Goal: Information Seeking & Learning: Learn about a topic

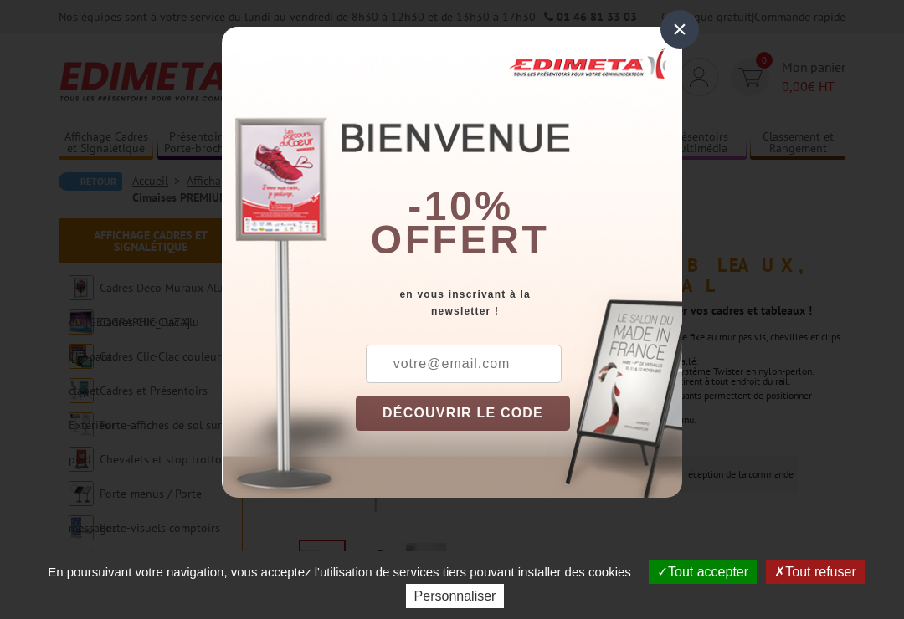
click at [681, 38] on div "×" at bounding box center [679, 29] width 38 height 38
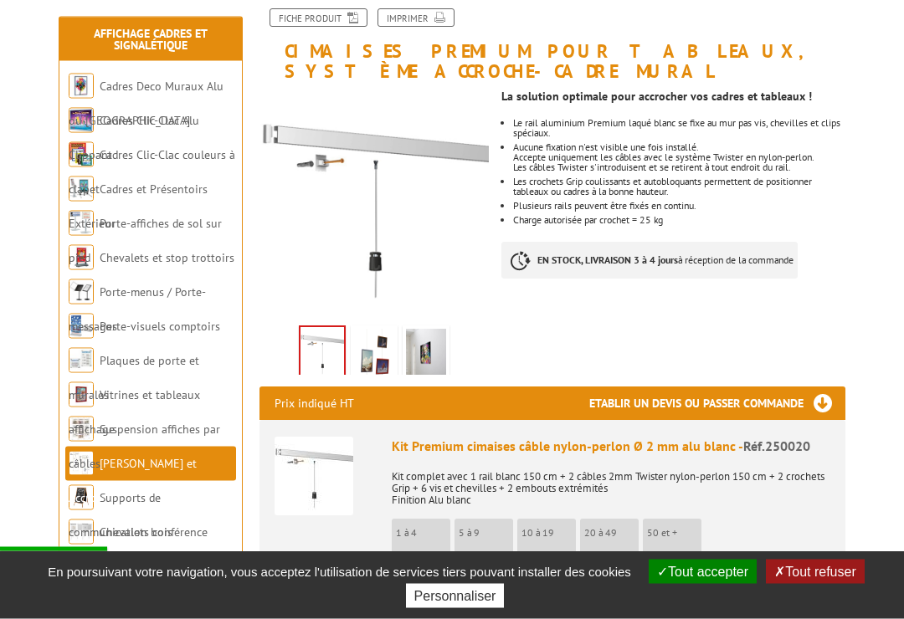
scroll to position [214, 0]
click at [442, 355] on img at bounding box center [426, 355] width 40 height 52
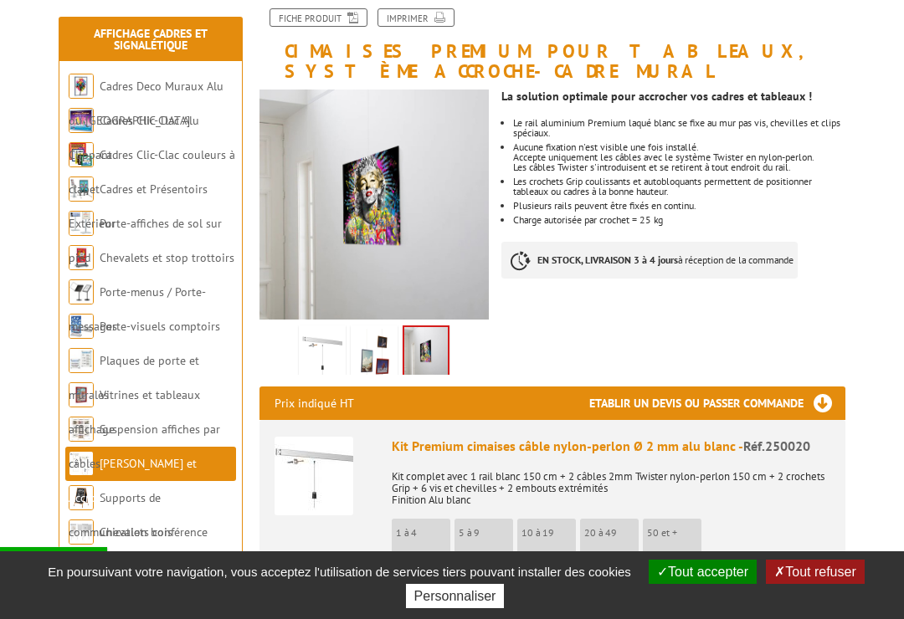
click at [382, 362] on img at bounding box center [374, 355] width 40 height 52
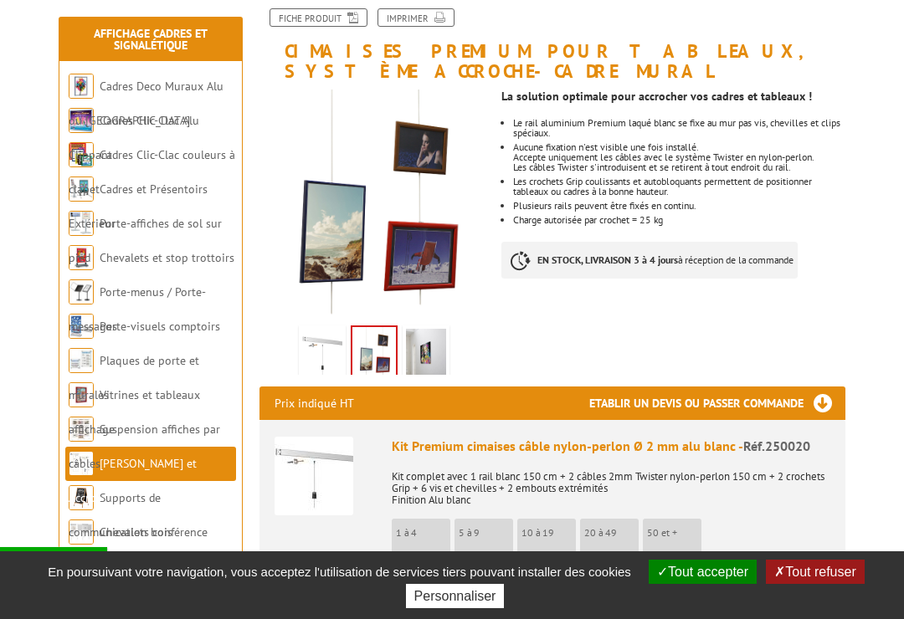
click at [324, 347] on img at bounding box center [322, 355] width 40 height 52
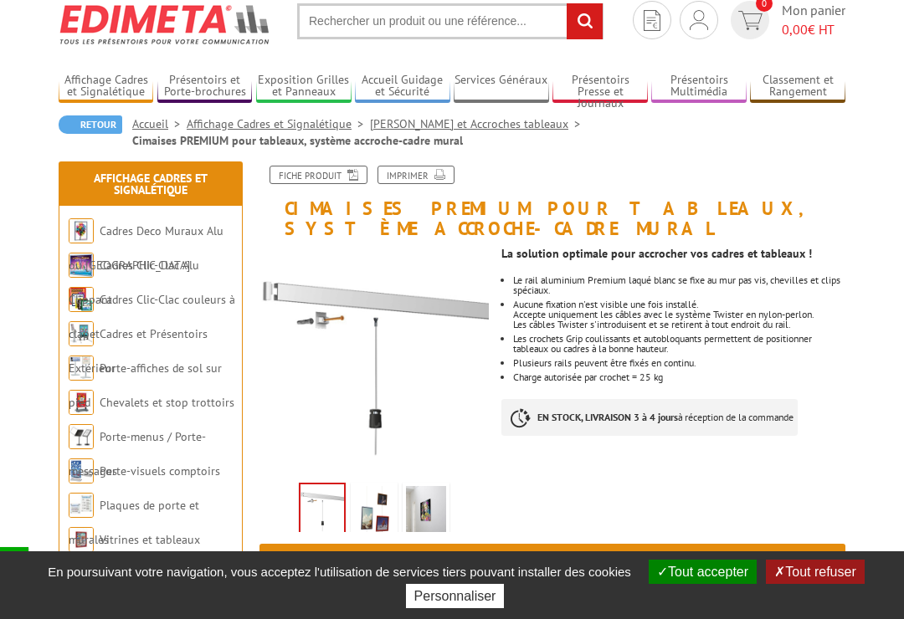
scroll to position [0, 0]
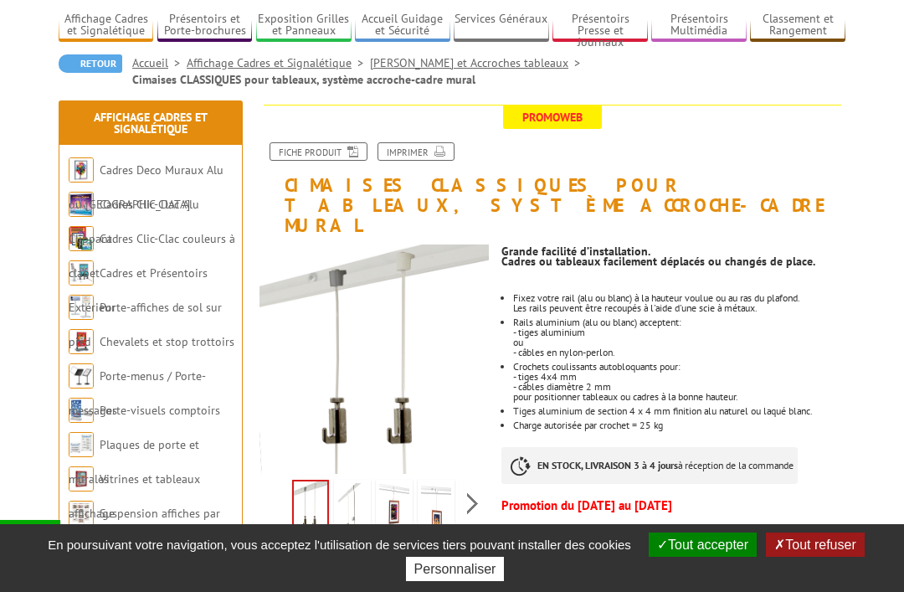
scroll to position [124, 0]
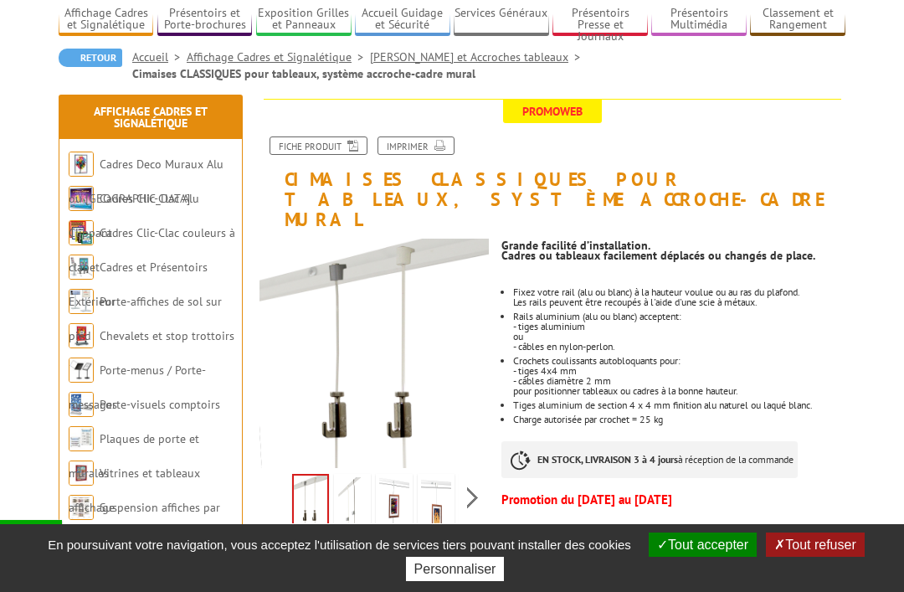
click at [367, 485] on img at bounding box center [352, 503] width 30 height 52
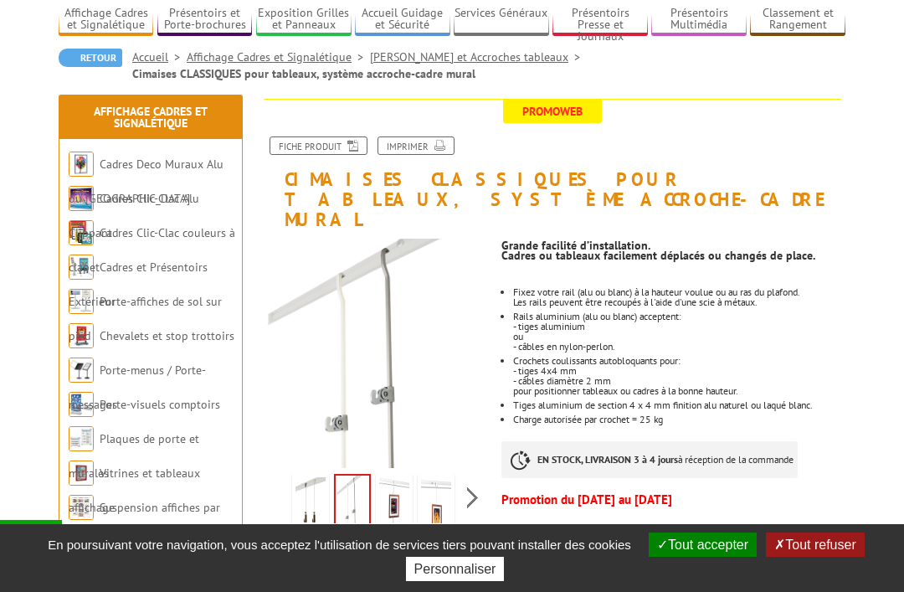
click at [401, 490] on img at bounding box center [394, 503] width 30 height 52
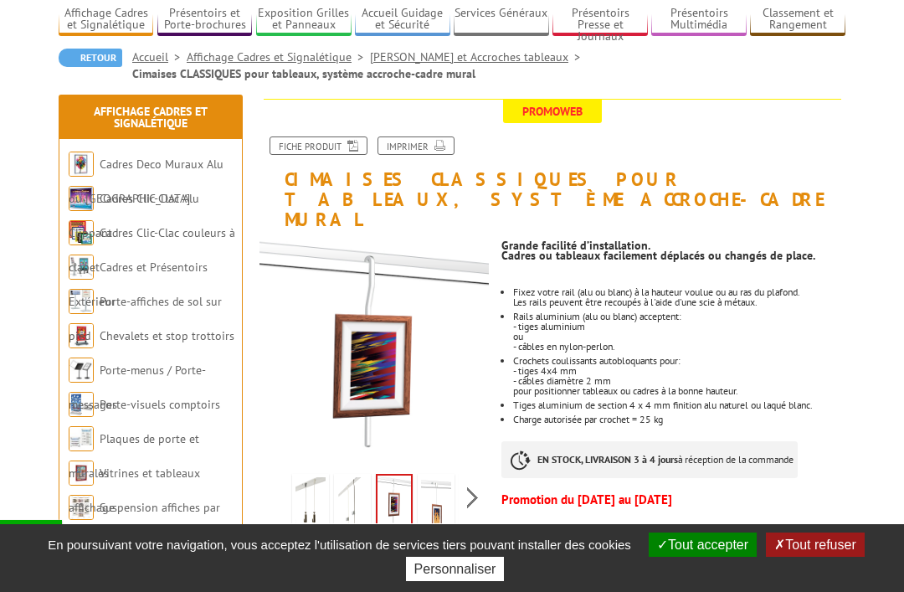
click at [444, 484] on img at bounding box center [436, 503] width 30 height 52
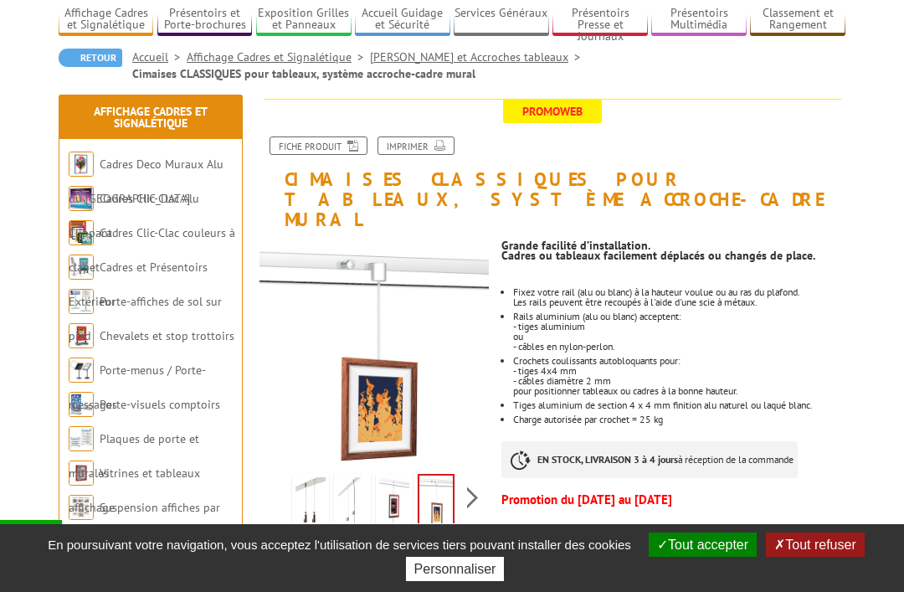
click at [473, 478] on div "Previous Next" at bounding box center [373, 497] width 229 height 59
click at [430, 480] on img at bounding box center [438, 503] width 30 height 52
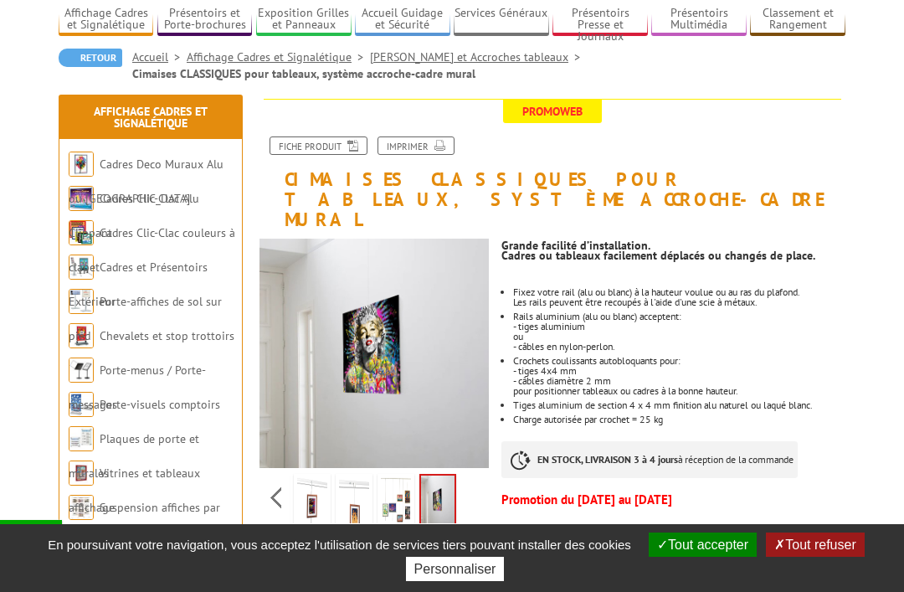
click at [403, 485] on img at bounding box center [396, 503] width 30 height 52
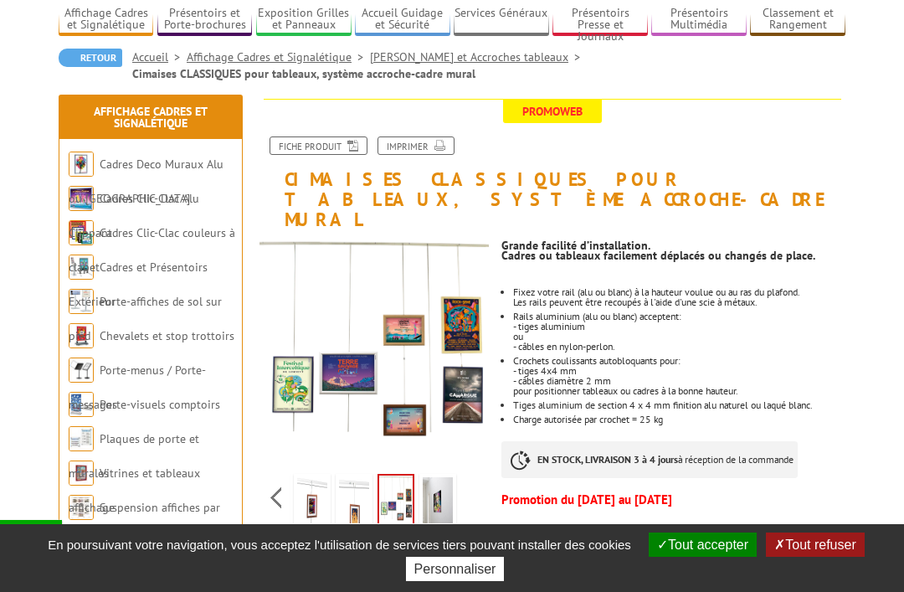
click at [444, 482] on img at bounding box center [438, 503] width 30 height 52
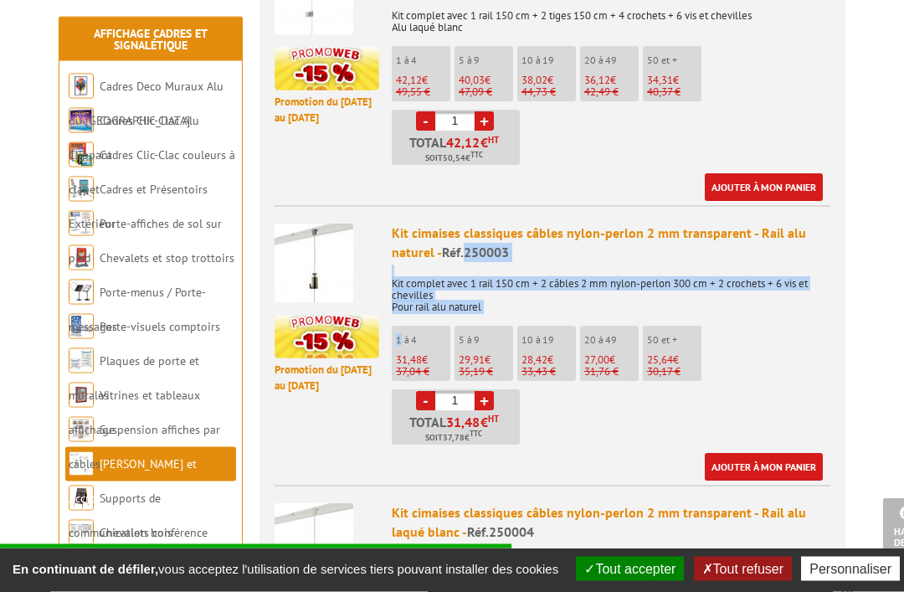
scroll to position [1015, 0]
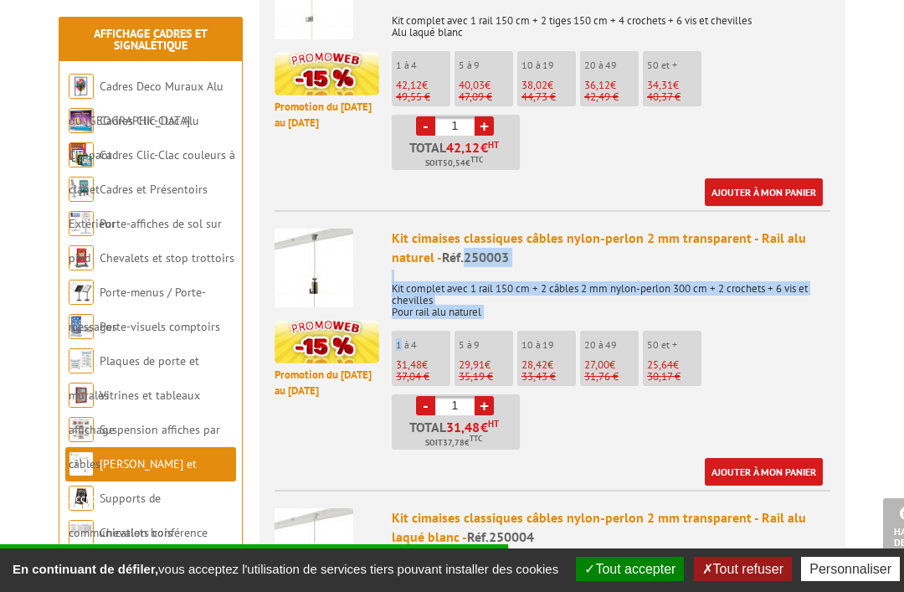
click at [800, 366] on ul "1 à 4 31,48 € 37,04 € 5 à 9 29,91 € 35,19 € 10 à 19 28,42" at bounding box center [611, 390] width 439 height 119
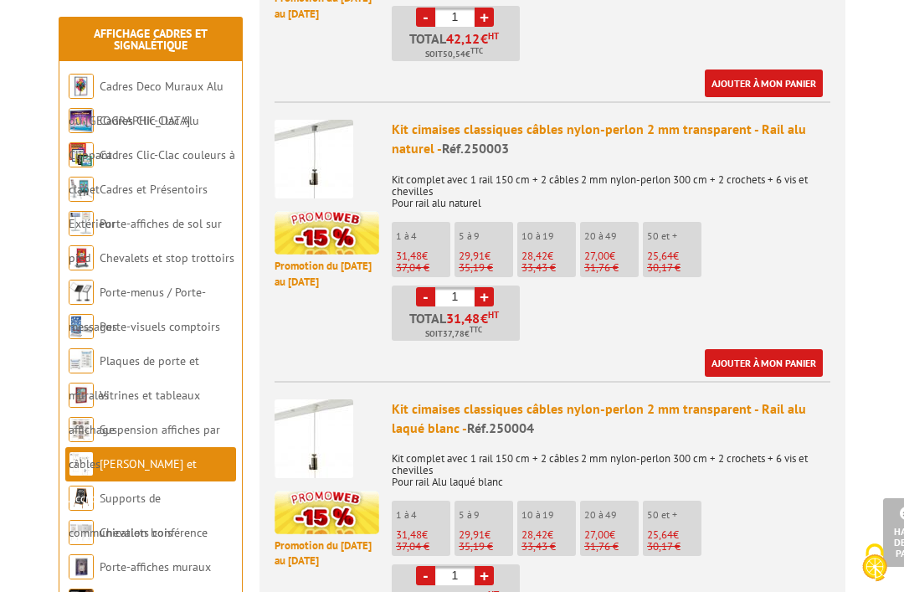
scroll to position [1123, 0]
